Goal: Task Accomplishment & Management: Complete application form

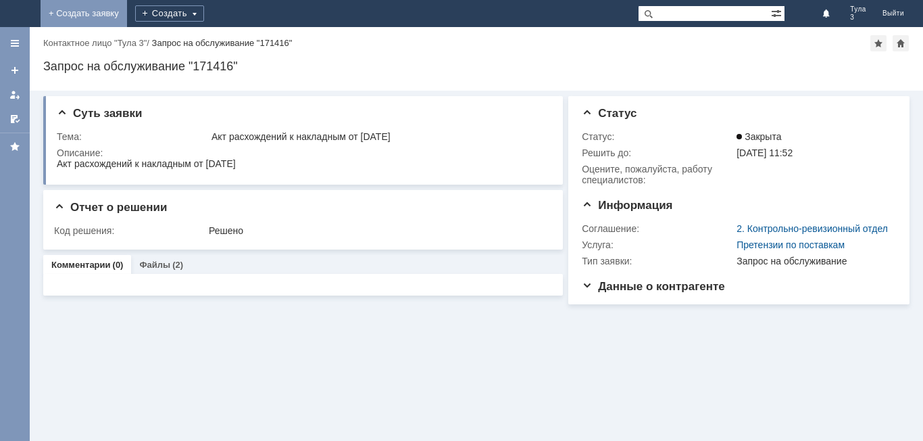
click at [127, 17] on link "+ Создать заявку" at bounding box center [84, 13] width 86 height 27
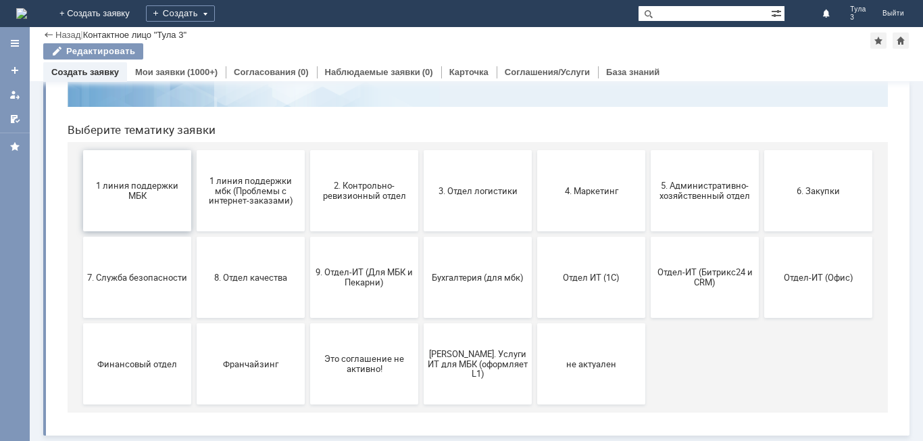
scroll to position [110, 0]
click at [137, 212] on button "1 линия поддержки МБК" at bounding box center [137, 190] width 108 height 81
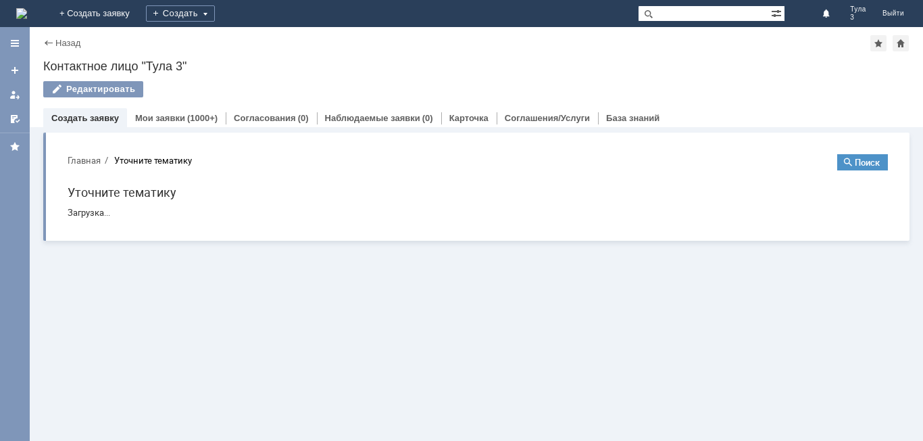
scroll to position [0, 0]
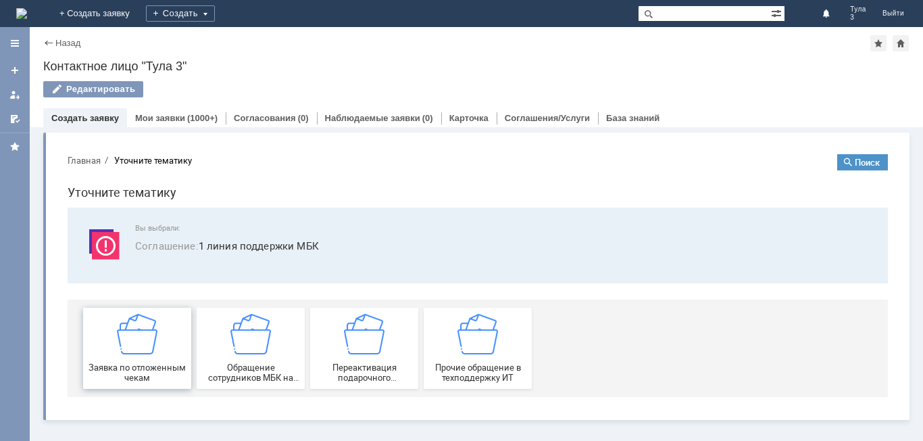
click at [157, 345] on div "Заявка по отложенным чекам" at bounding box center [137, 348] width 100 height 69
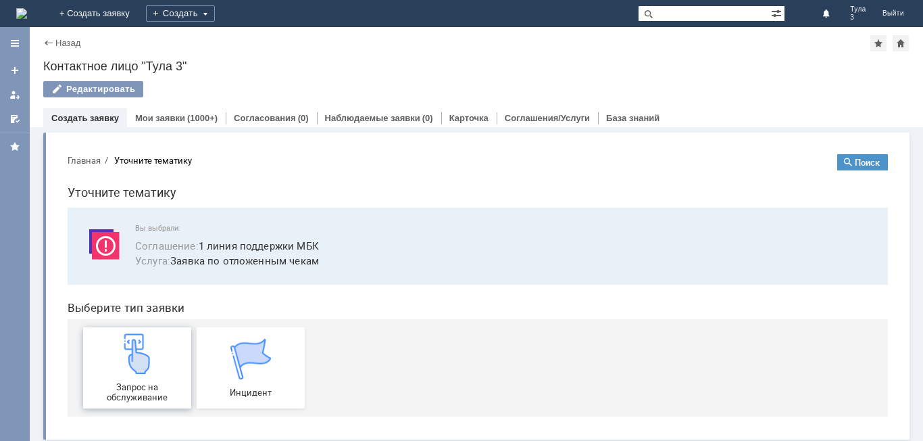
click at [146, 378] on div "Запрос на обслуживание" at bounding box center [137, 367] width 100 height 69
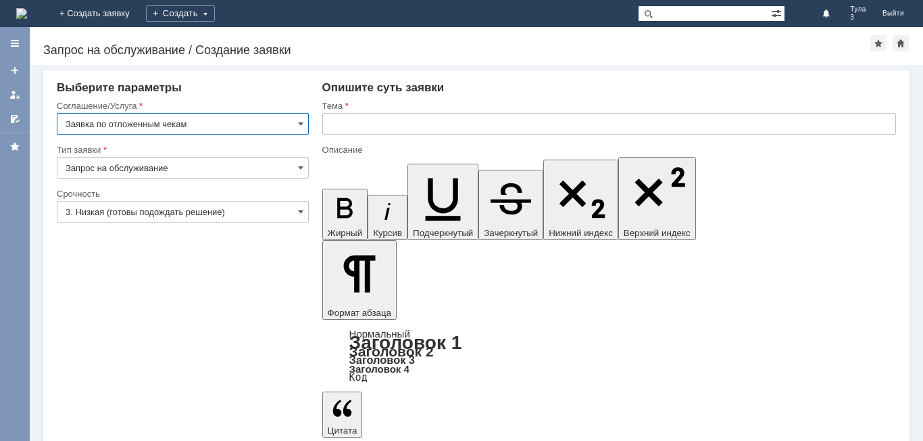
click at [219, 166] on input "Запрос на обслуживание" at bounding box center [183, 168] width 252 height 22
click at [199, 219] on input "3. Низкая (готовы подождать решение)" at bounding box center [183, 212] width 252 height 22
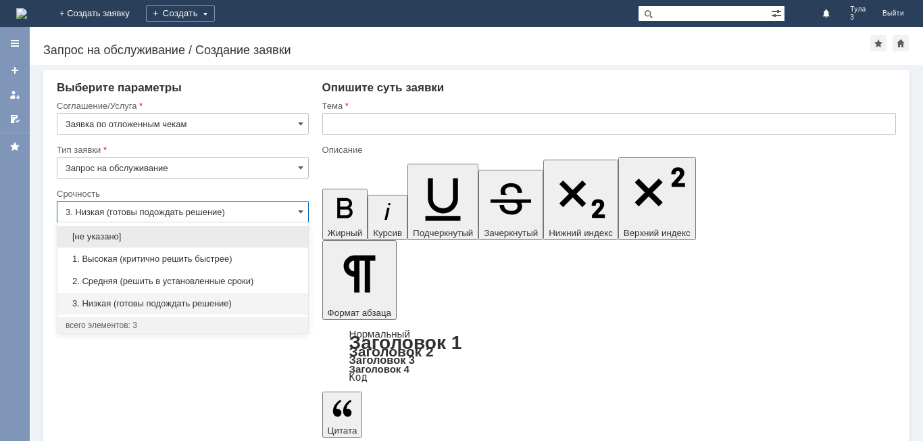
type input "Запрос на обслуживание"
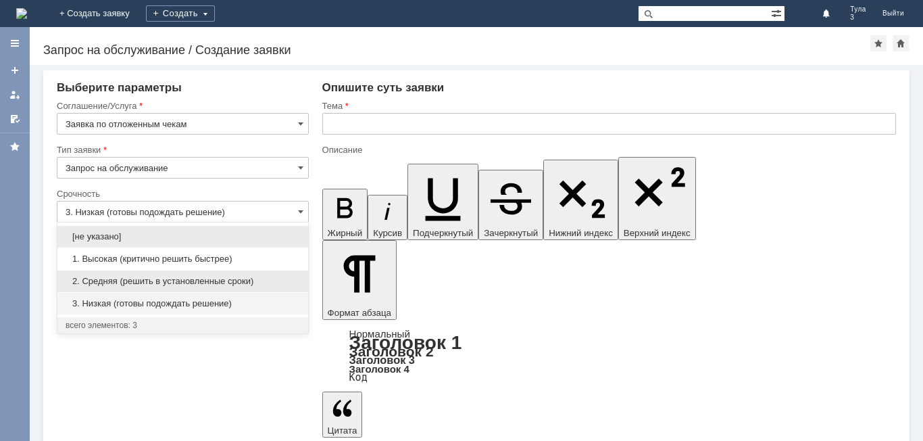
click at [174, 284] on span "2. Средняя (решить в установленные сроки)" at bounding box center [183, 281] width 234 height 11
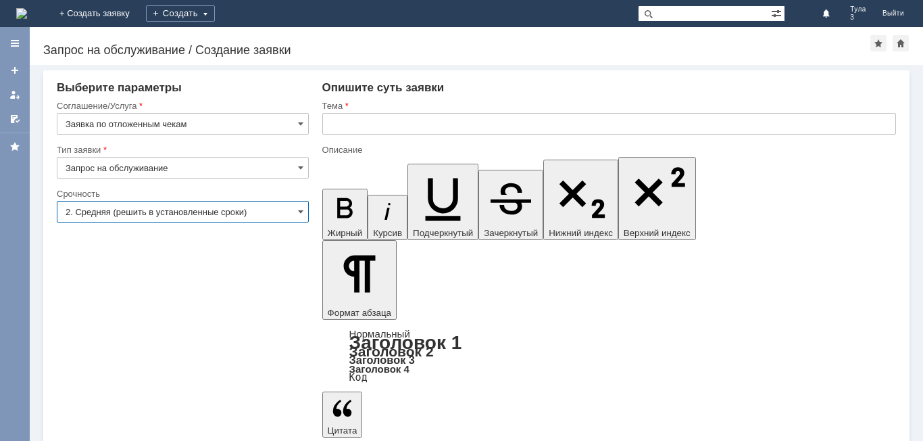
type input "2. Средняя (решить в установленные сроки)"
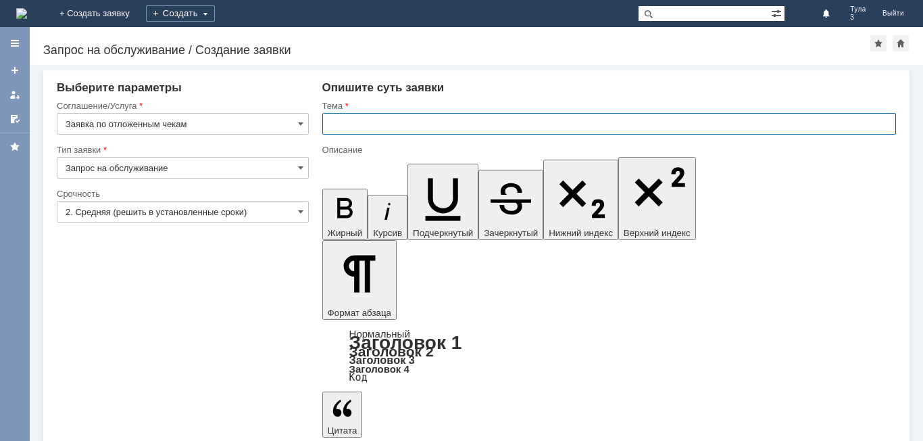
click at [386, 129] on input "text" at bounding box center [609, 124] width 574 height 22
type input "отложенные чеки"
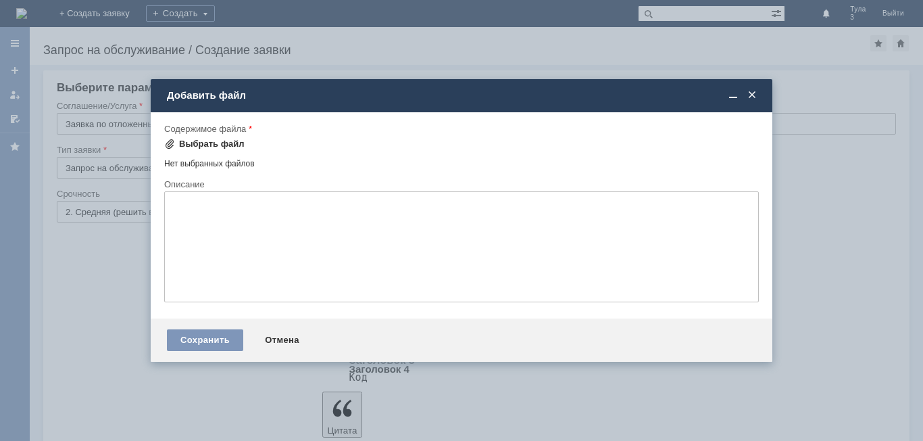
click at [199, 139] on div "Выбрать файл" at bounding box center [212, 144] width 66 height 11
click at [756, 99] on span at bounding box center [752, 95] width 14 height 12
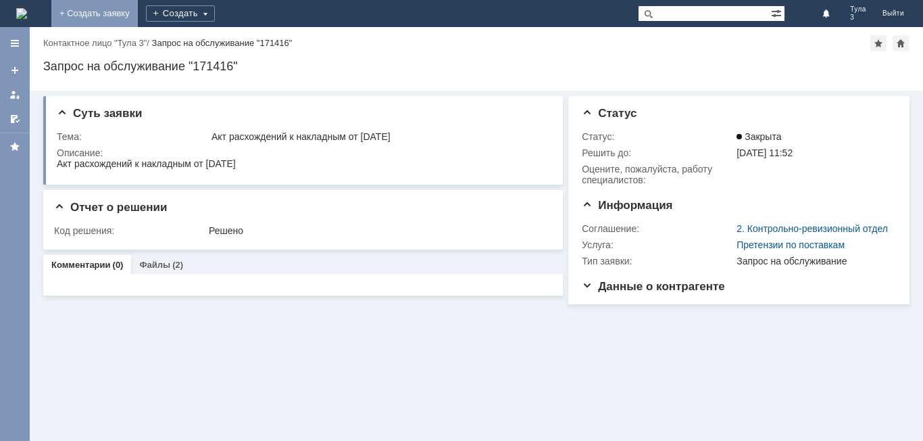
click at [138, 13] on link "+ Создать заявку" at bounding box center [94, 13] width 86 height 27
